Goal: Task Accomplishment & Management: Manage account settings

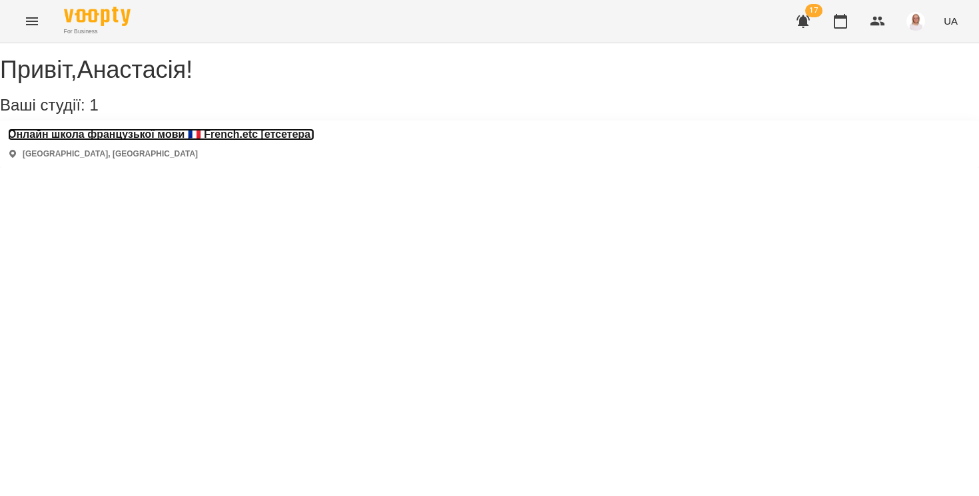
click at [155, 141] on h3 "Онлайн школа французької мови 🇫🇷 French.etc [етсетера]" at bounding box center [161, 135] width 306 height 12
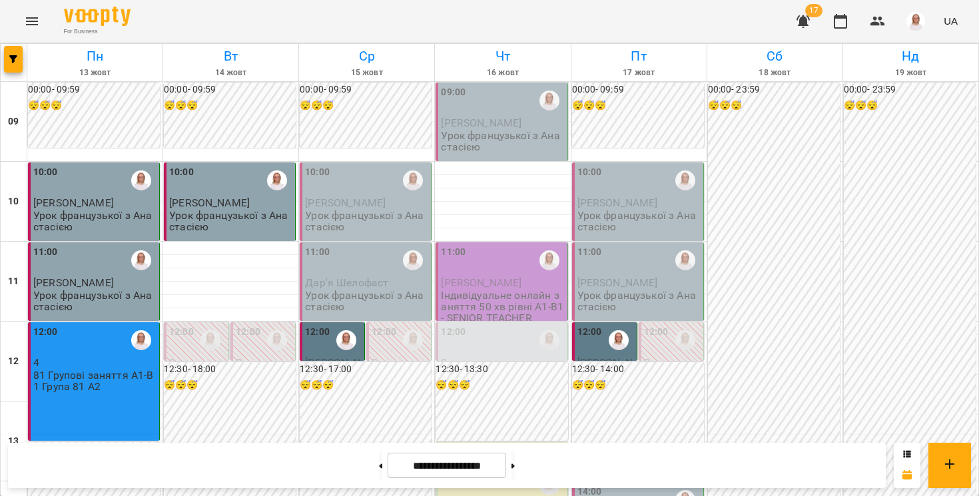
click at [673, 25] on div "For Business 17 UA" at bounding box center [489, 21] width 979 height 43
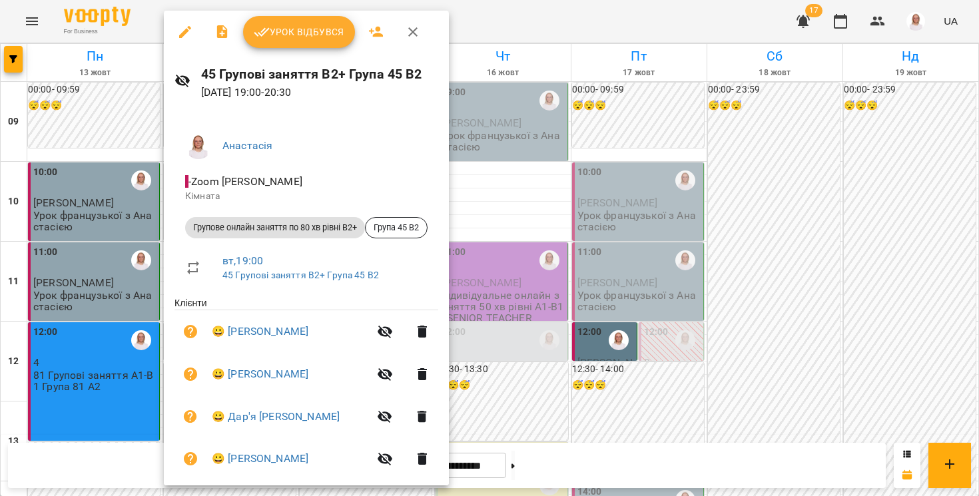
click at [271, 38] on span "Урок відбувся" at bounding box center [299, 32] width 91 height 16
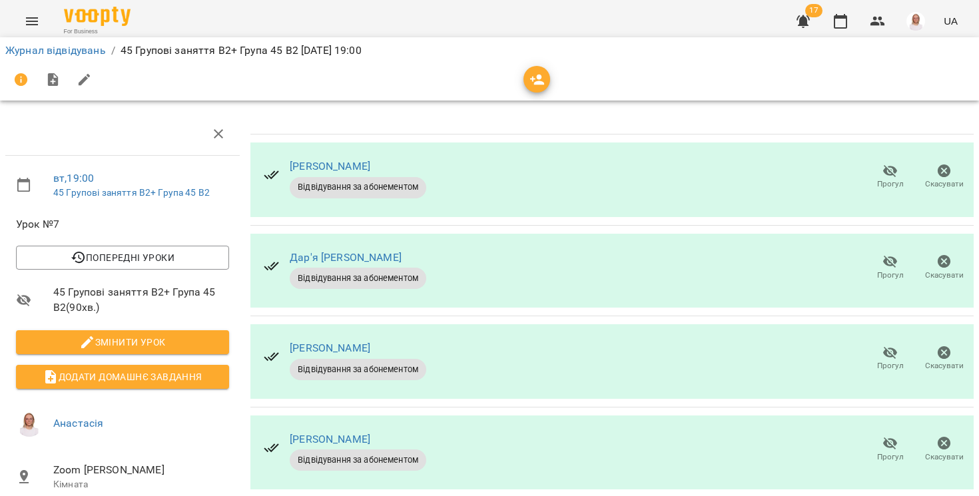
scroll to position [30, 0]
click at [892, 345] on icon "button" at bounding box center [890, 353] width 16 height 16
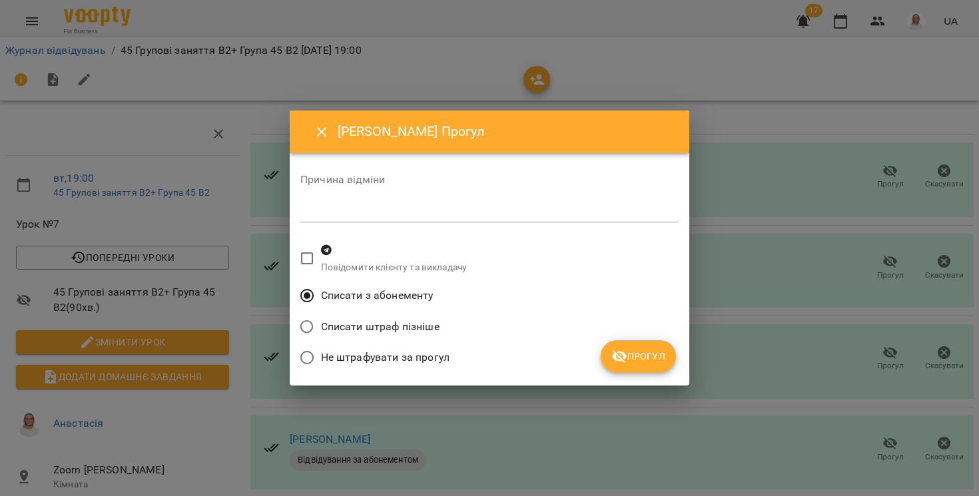
click at [611, 350] on button "Прогул" at bounding box center [638, 356] width 75 height 32
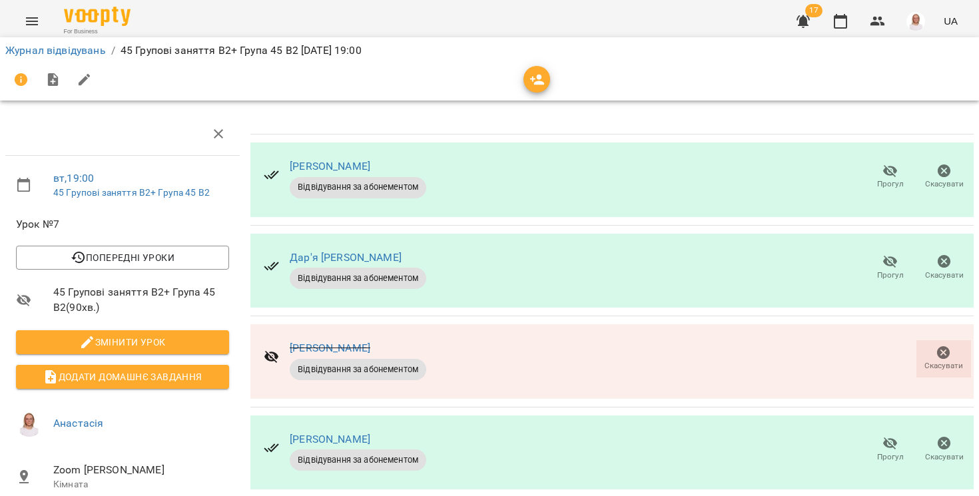
scroll to position [31, 0]
click at [93, 50] on link "Журнал відвідувань" at bounding box center [55, 50] width 101 height 13
